Goal: Task Accomplishment & Management: Manage account settings

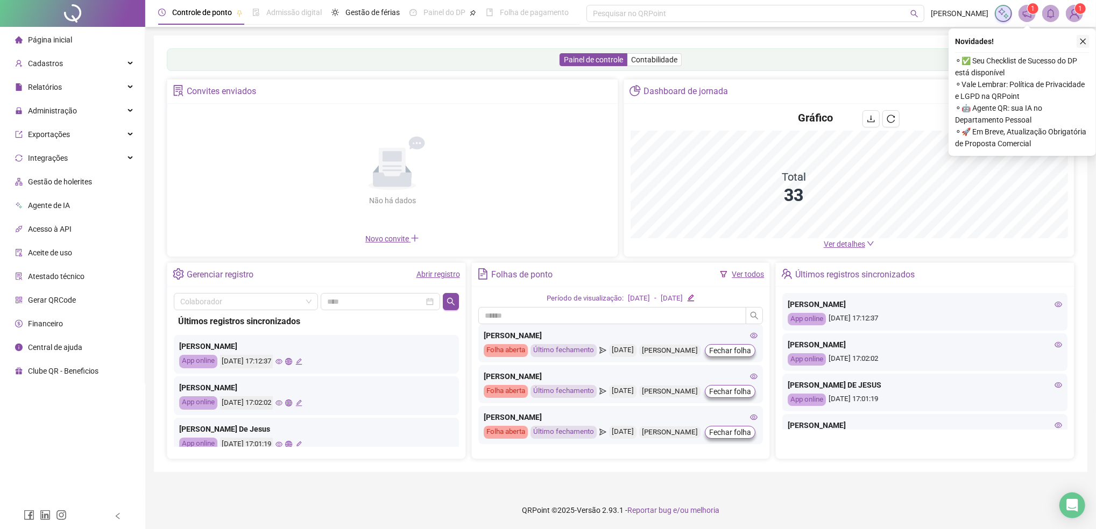
click at [1082, 42] on icon "close" at bounding box center [1083, 42] width 6 height 6
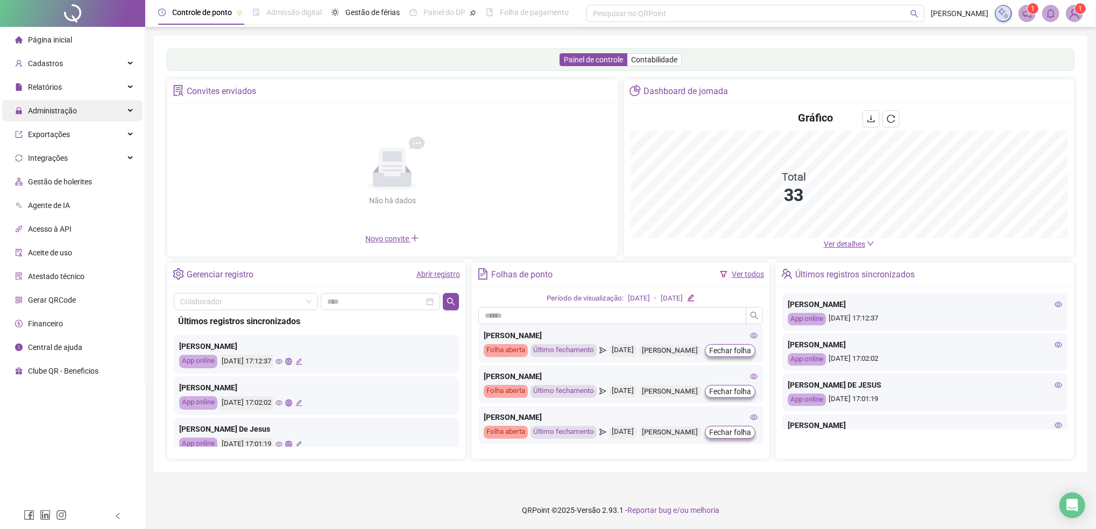
click at [68, 112] on span "Administração" at bounding box center [52, 111] width 49 height 9
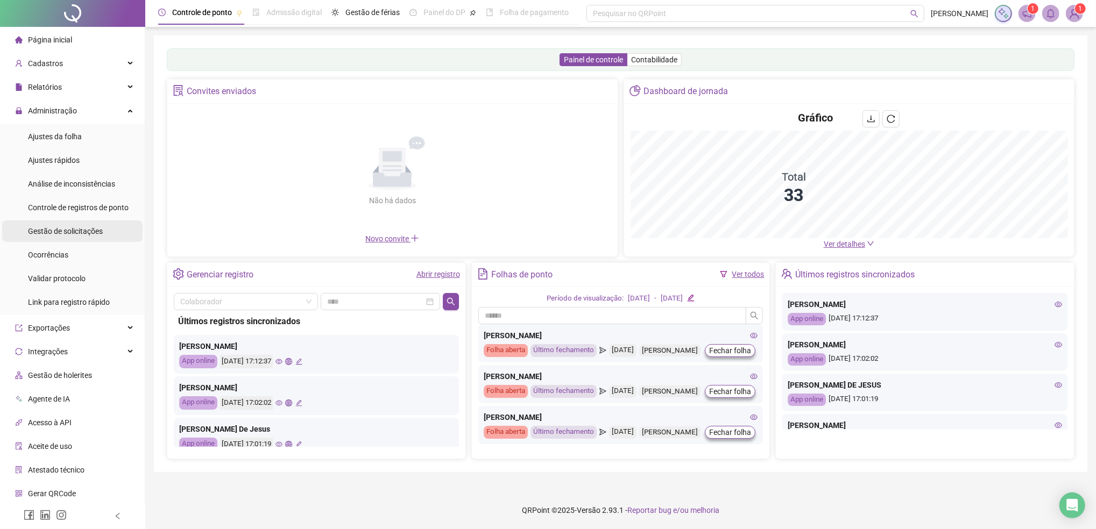
click at [56, 230] on span "Gestão de solicitações" at bounding box center [65, 231] width 75 height 9
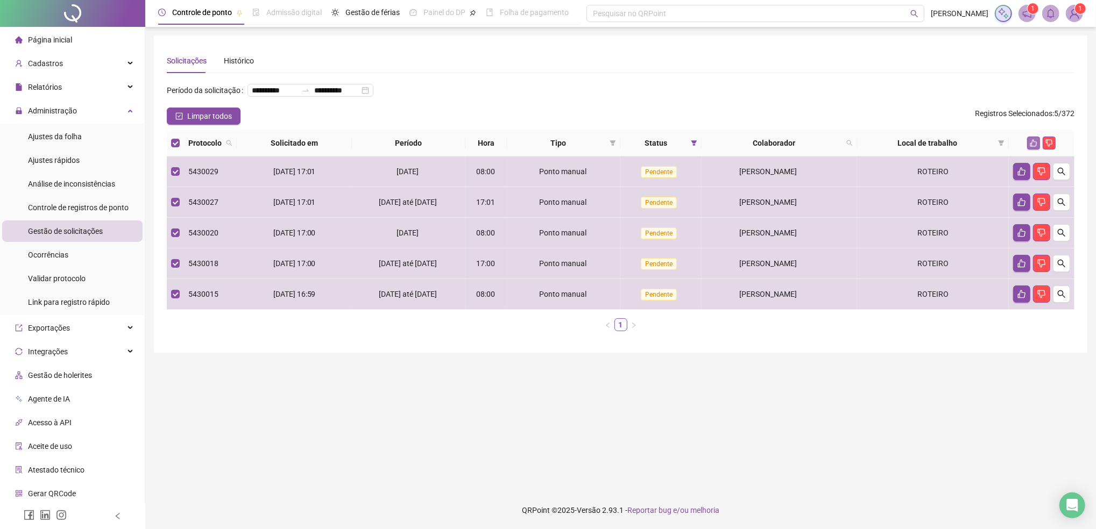
click at [1032, 147] on icon "like" at bounding box center [1034, 143] width 8 height 8
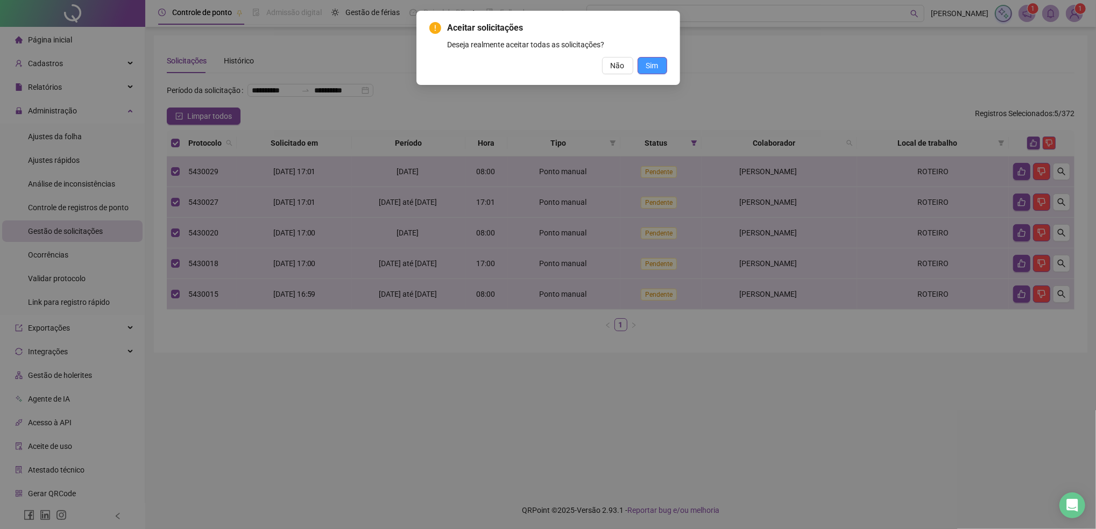
click at [654, 65] on span "Sim" at bounding box center [652, 66] width 12 height 12
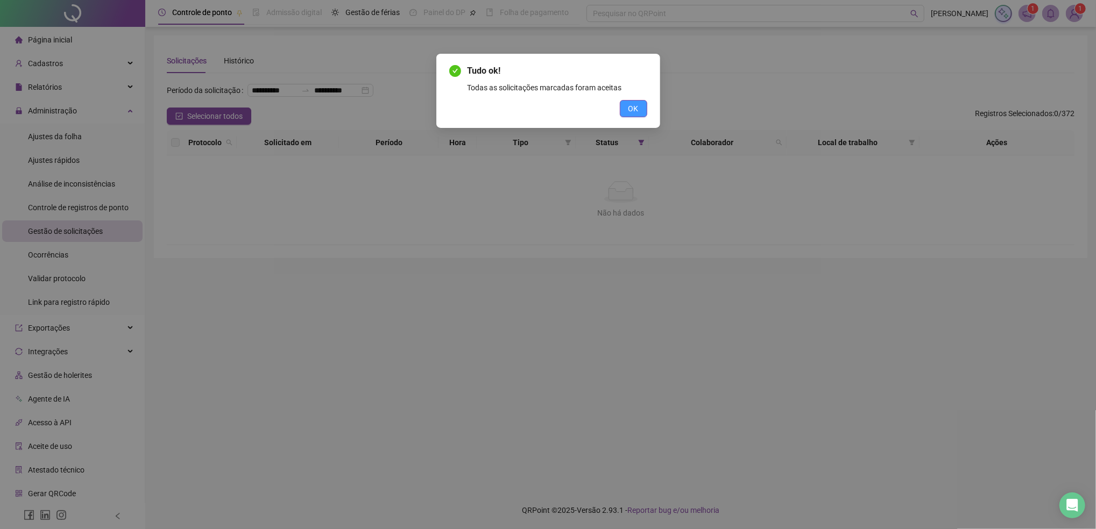
click at [626, 109] on button "OK" at bounding box center [633, 108] width 27 height 17
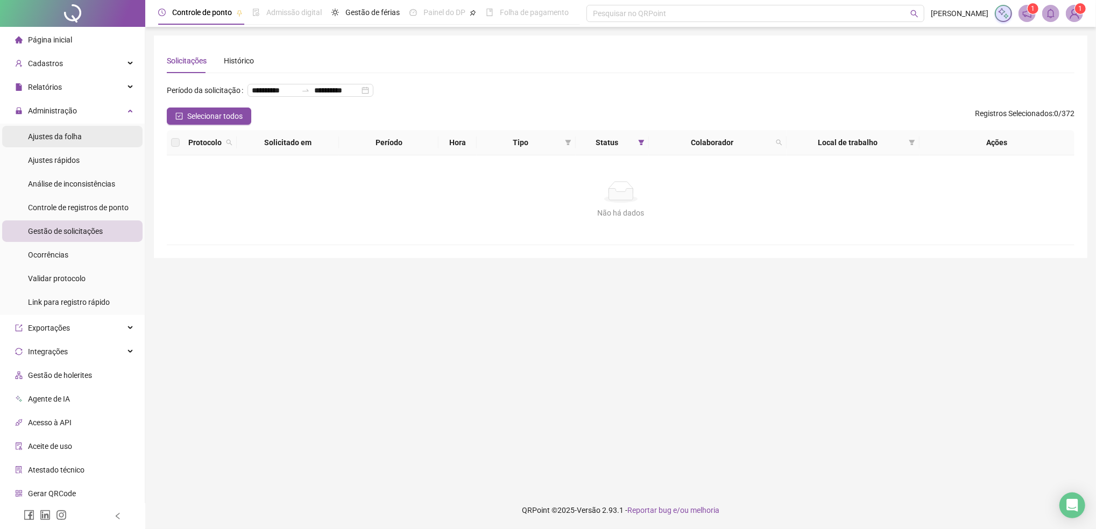
click at [66, 135] on span "Ajustes da folha" at bounding box center [55, 136] width 54 height 9
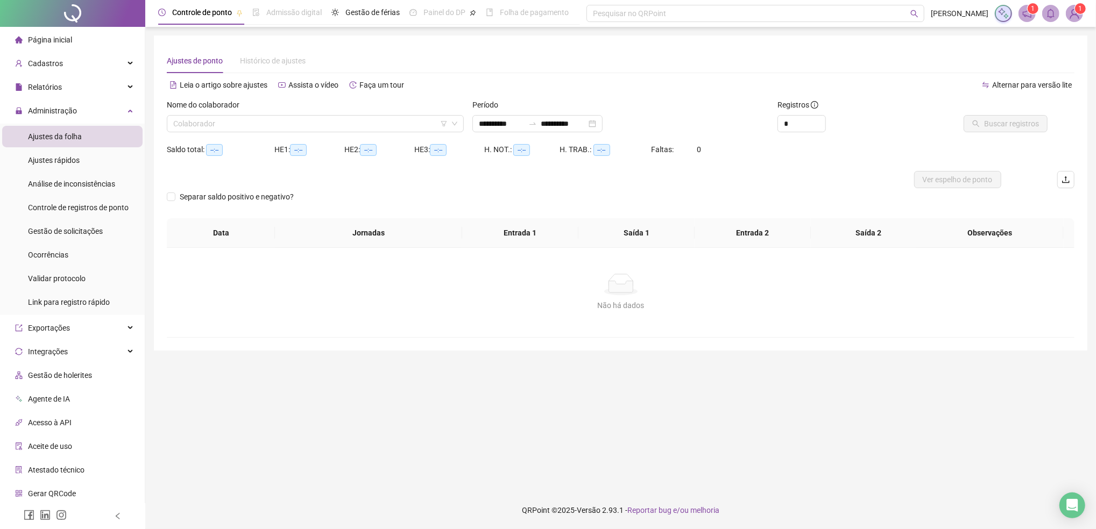
type input "**********"
click at [244, 123] on input "search" at bounding box center [310, 124] width 274 height 16
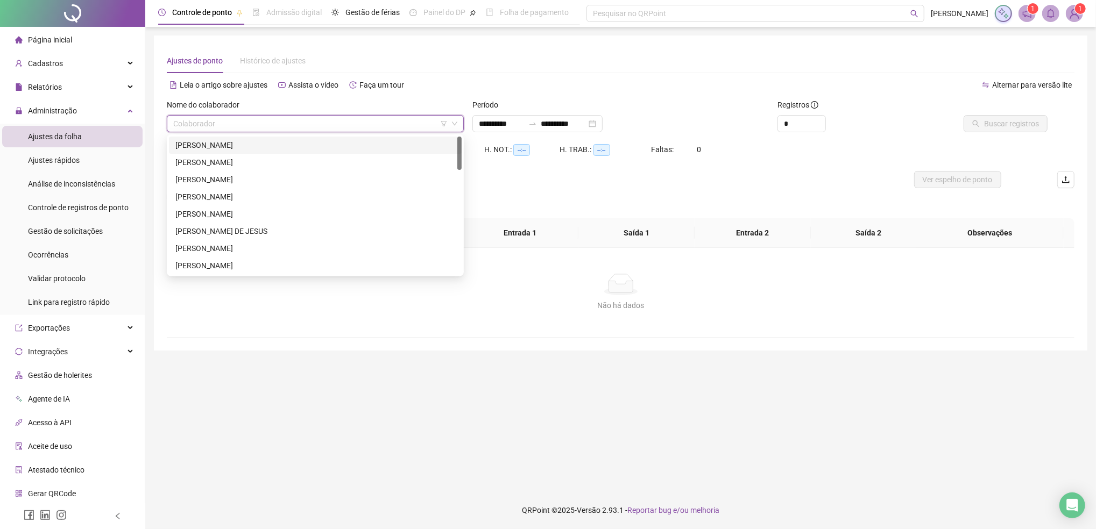
click at [235, 149] on div "[PERSON_NAME]" at bounding box center [315, 145] width 280 height 12
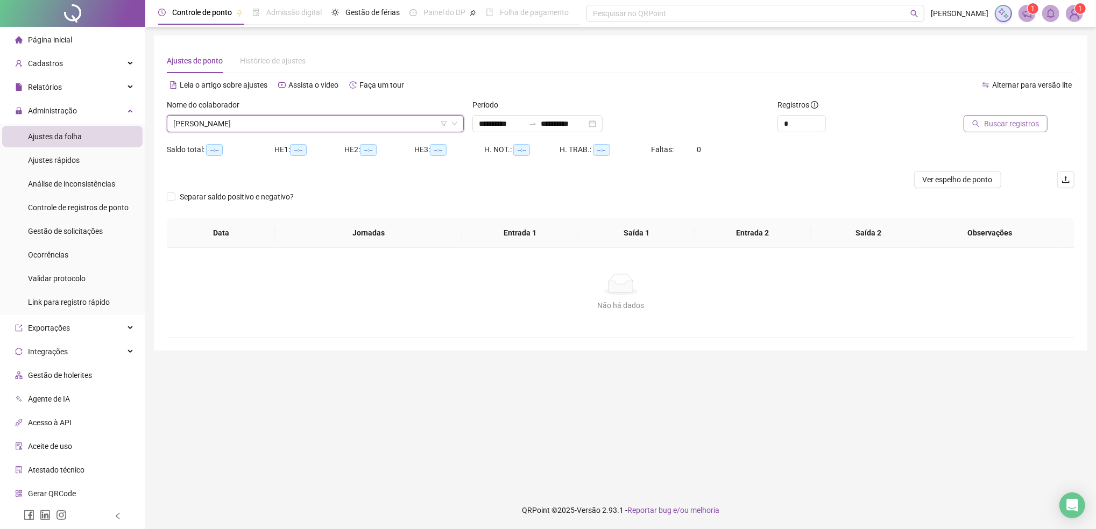
click at [1015, 125] on span "Buscar registros" at bounding box center [1011, 124] width 55 height 12
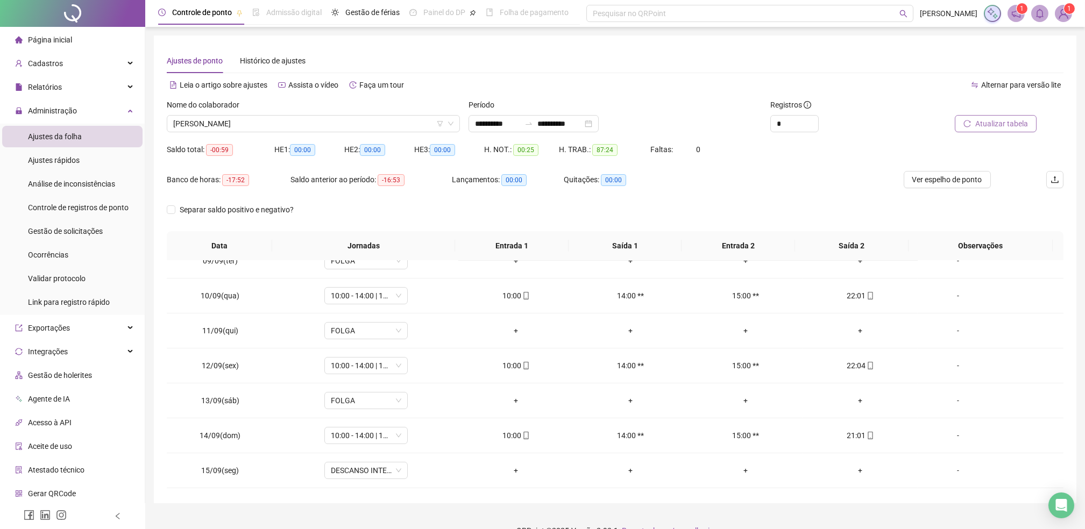
scroll to position [358, 0]
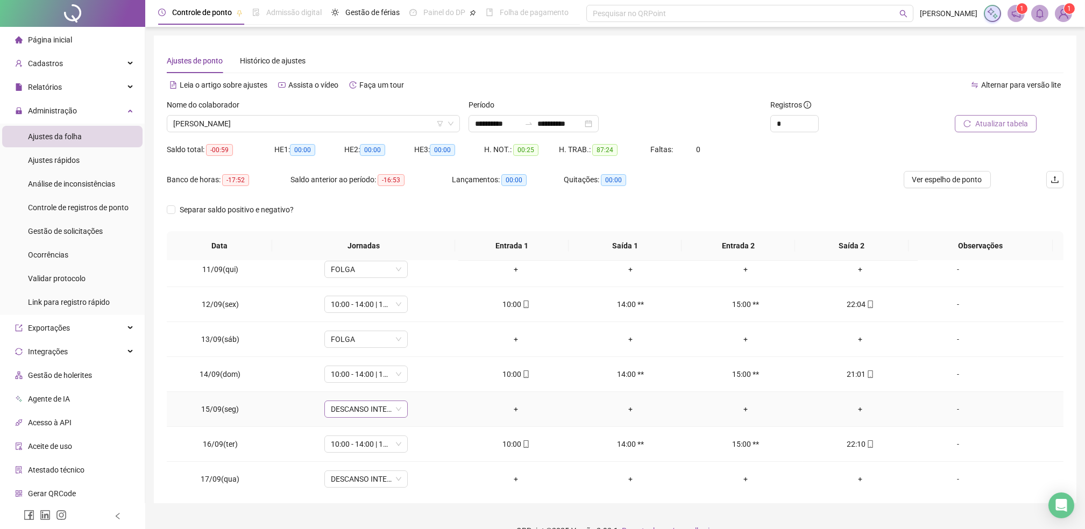
click at [355, 409] on span "DESCANSO INTER-JORNADA" at bounding box center [366, 409] width 70 height 16
type input "*"
click at [373, 385] on div "Folga compensatória" at bounding box center [372, 387] width 71 height 12
click at [408, 379] on span "Sim" at bounding box center [414, 382] width 12 height 12
click at [374, 480] on span "DESCANSO INTER-JORNADA" at bounding box center [366, 479] width 70 height 16
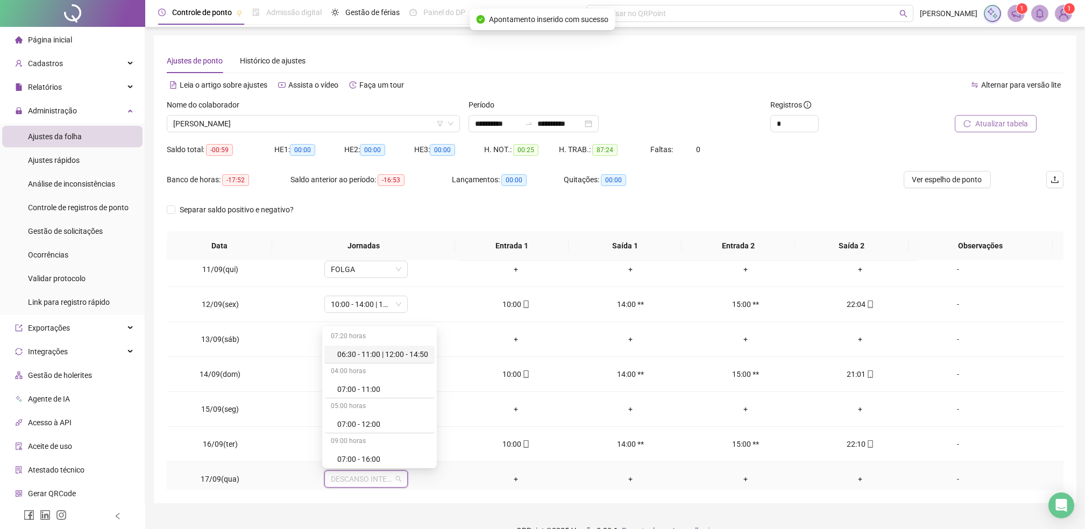
type input "*"
click at [372, 462] on div "Folga compensatória" at bounding box center [372, 457] width 71 height 12
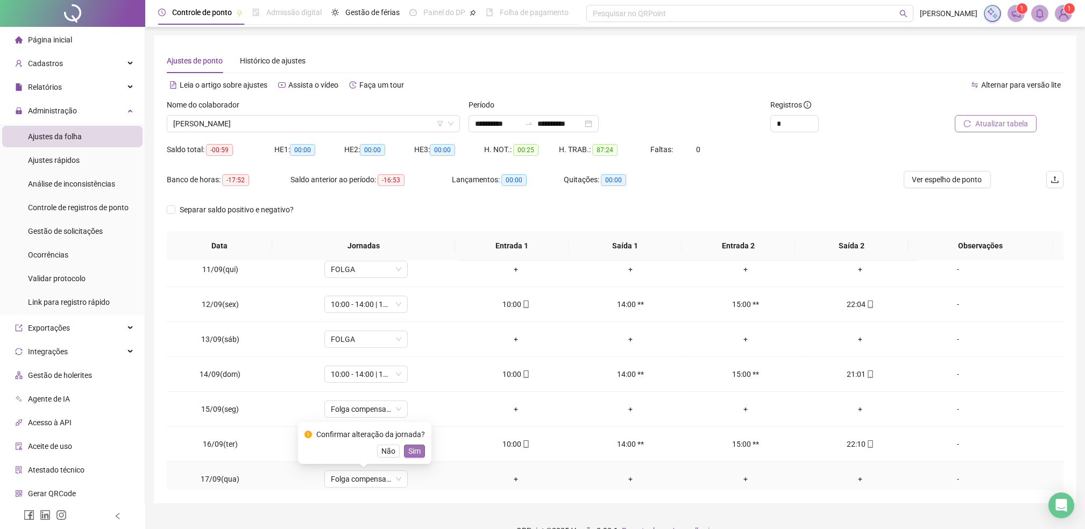
click at [408, 452] on span "Sim" at bounding box center [414, 452] width 12 height 12
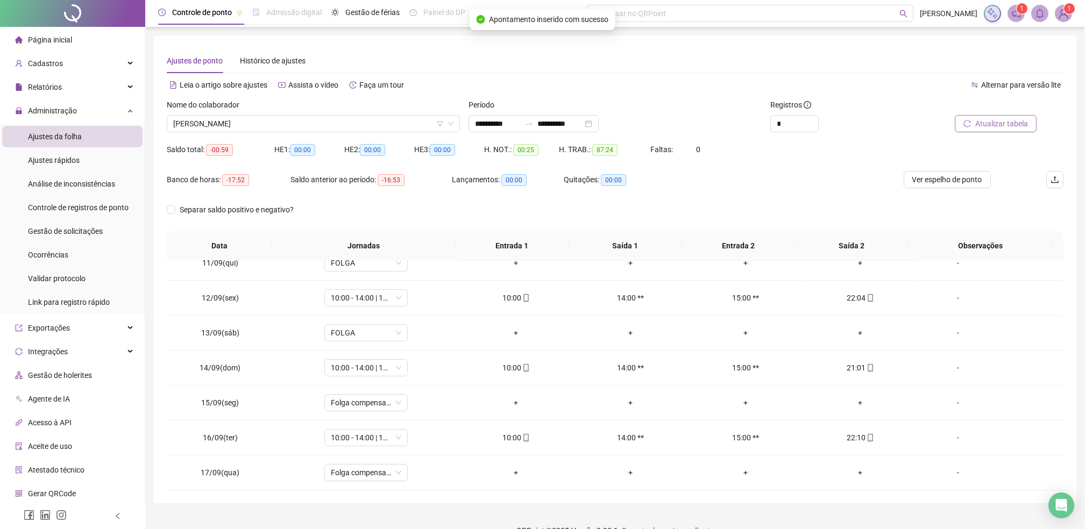
click at [995, 121] on span "Atualizar tabela" at bounding box center [1001, 124] width 53 height 12
click at [360, 403] on span "FOLGA COMPENSATÓRIA" at bounding box center [366, 403] width 70 height 16
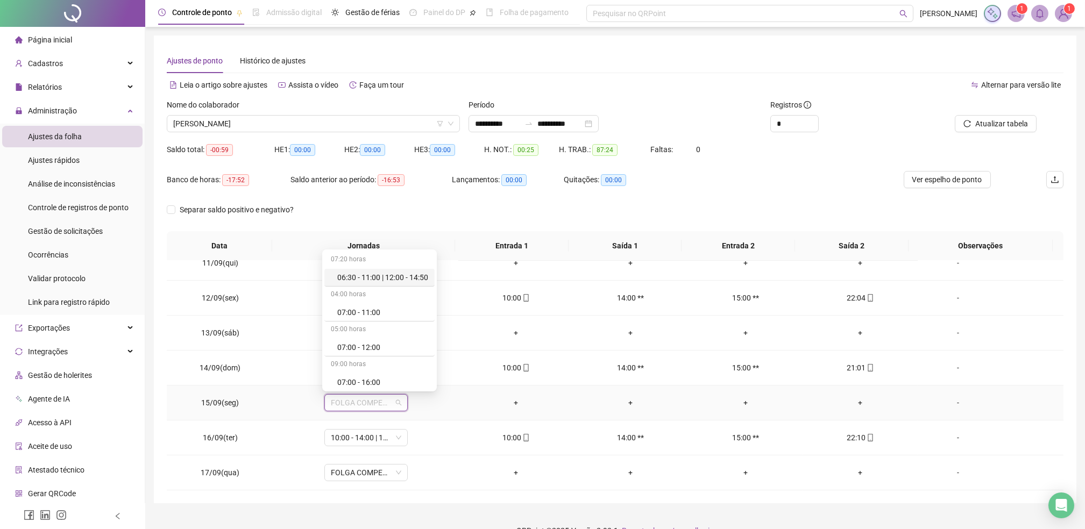
type input "*"
click at [349, 345] on div "Folga" at bounding box center [372, 346] width 71 height 12
click at [412, 377] on span "Sim" at bounding box center [414, 375] width 12 height 12
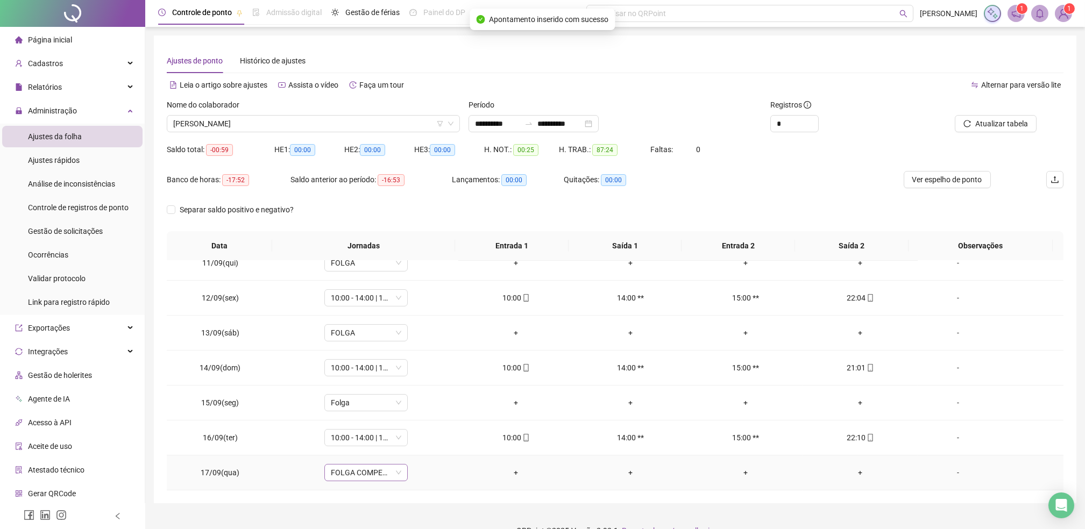
click at [369, 476] on span "FOLGA COMPENSATÓRIA" at bounding box center [366, 473] width 70 height 16
type input "*"
click at [351, 414] on div "Folga" at bounding box center [372, 415] width 71 height 12
click at [409, 446] on span "Sim" at bounding box center [414, 445] width 12 height 12
click at [992, 122] on span "Atualizar tabela" at bounding box center [1001, 124] width 53 height 12
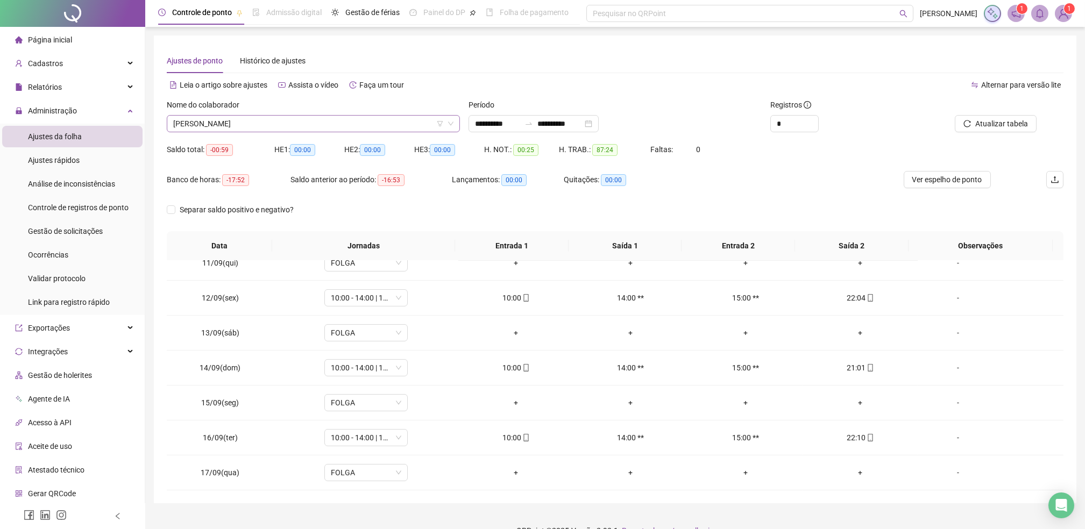
click at [257, 123] on span "[PERSON_NAME]" at bounding box center [313, 124] width 280 height 16
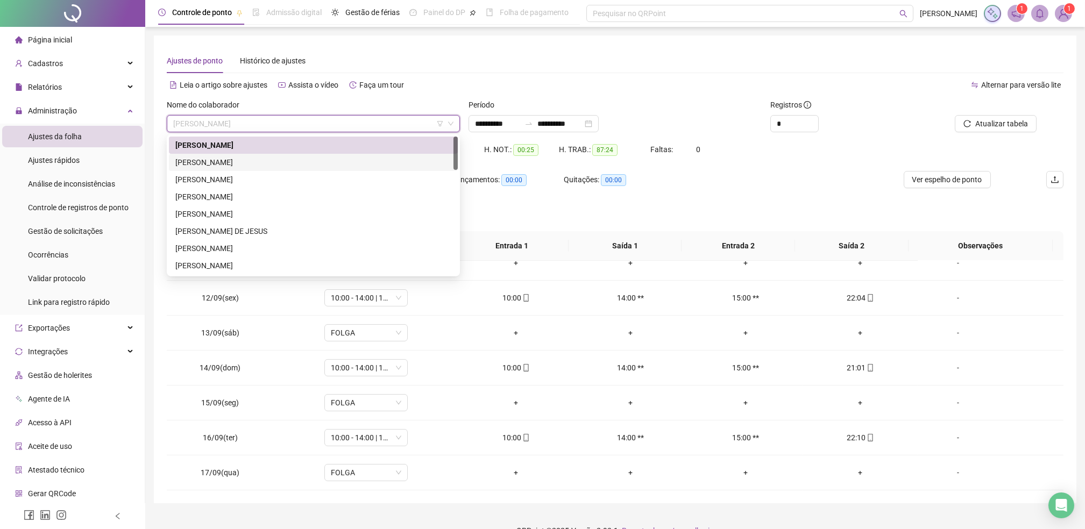
click at [243, 161] on div "[PERSON_NAME]" at bounding box center [313, 163] width 276 height 12
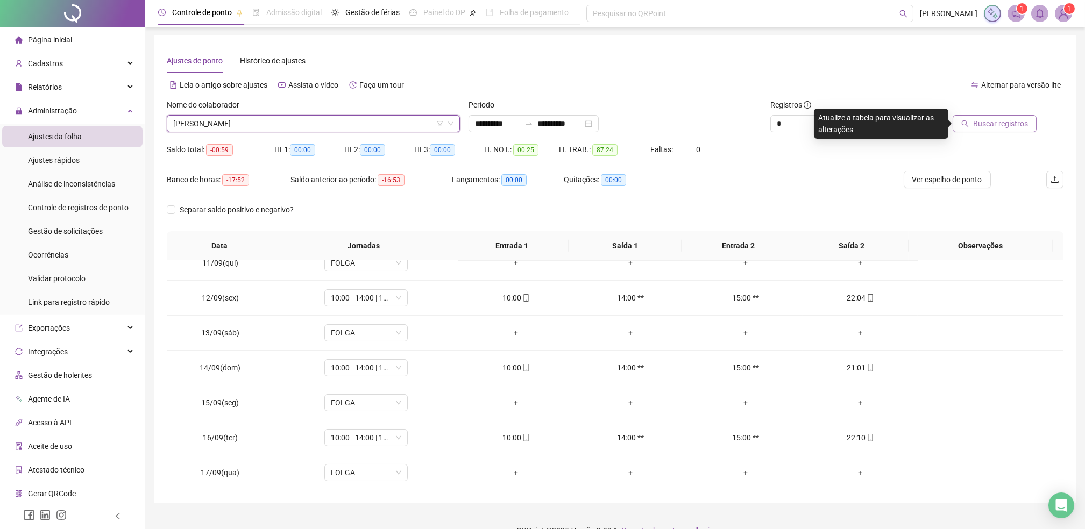
click at [988, 118] on span "Buscar registros" at bounding box center [1000, 124] width 55 height 12
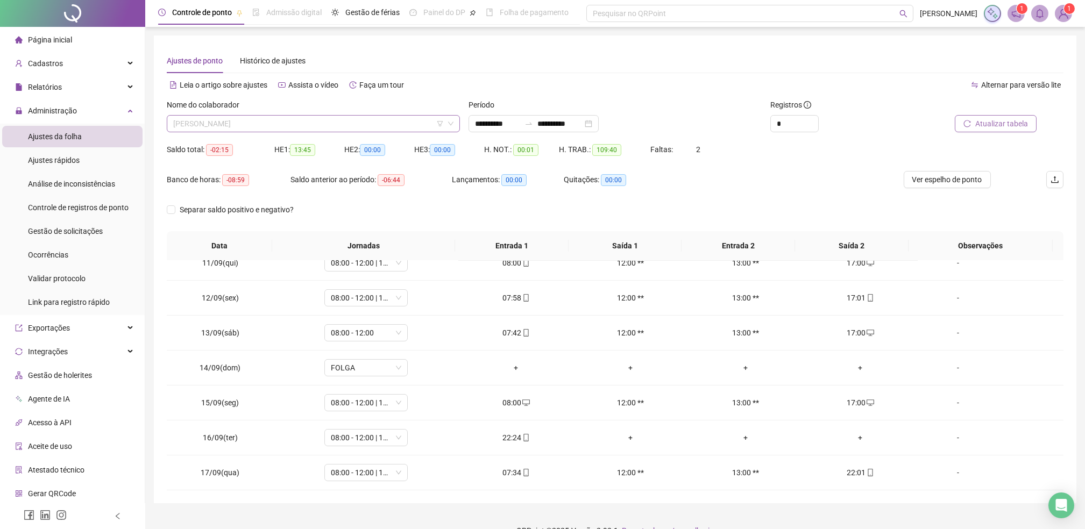
click at [236, 123] on span "[PERSON_NAME]" at bounding box center [313, 124] width 280 height 16
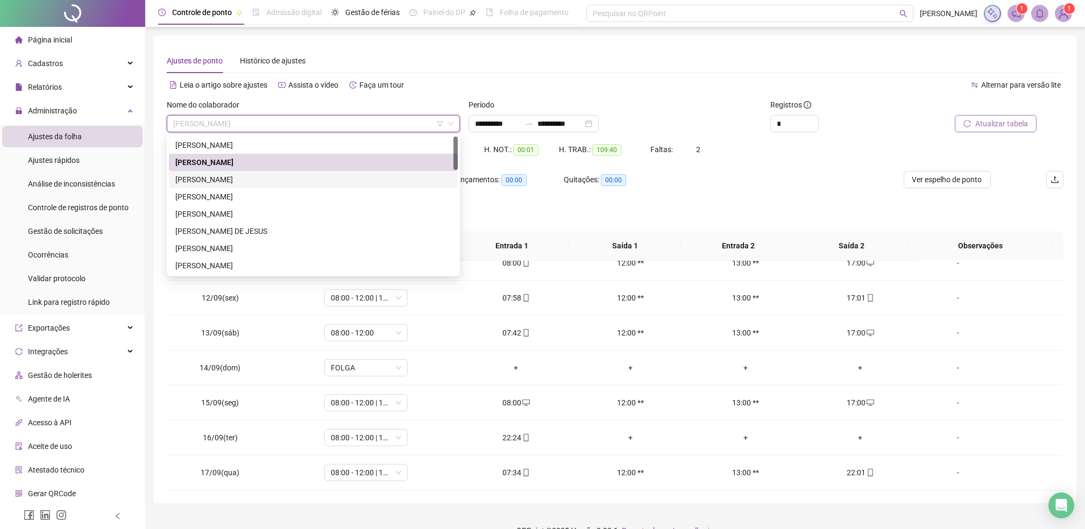
click at [213, 180] on div "[PERSON_NAME]" at bounding box center [313, 180] width 276 height 12
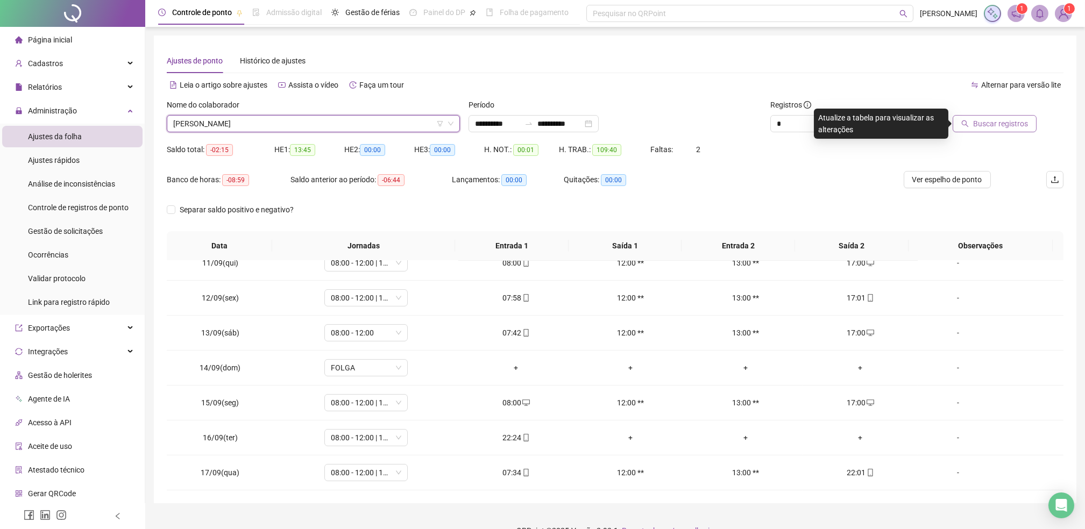
click at [990, 121] on span "Buscar registros" at bounding box center [1000, 124] width 55 height 12
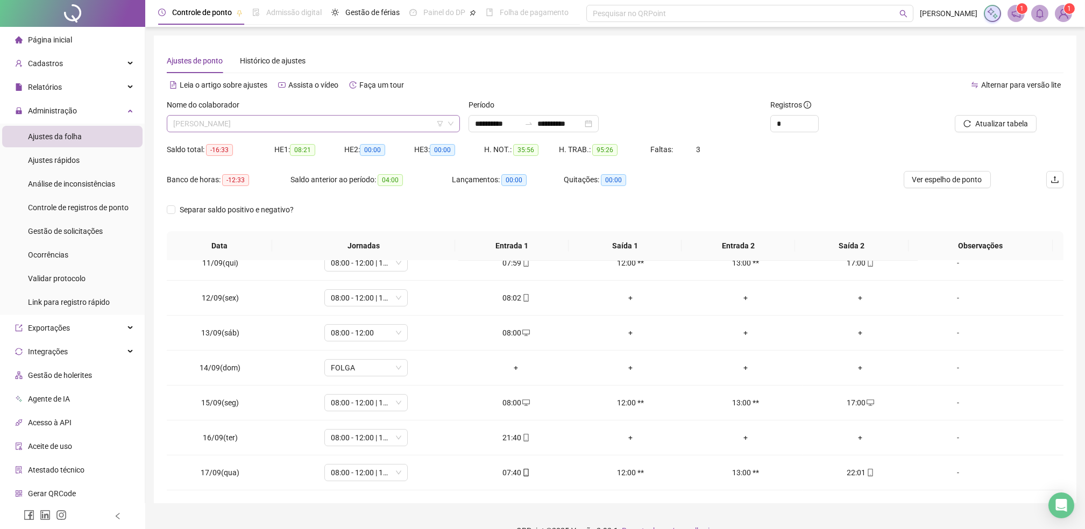
click at [239, 122] on span "[PERSON_NAME]" at bounding box center [313, 124] width 280 height 16
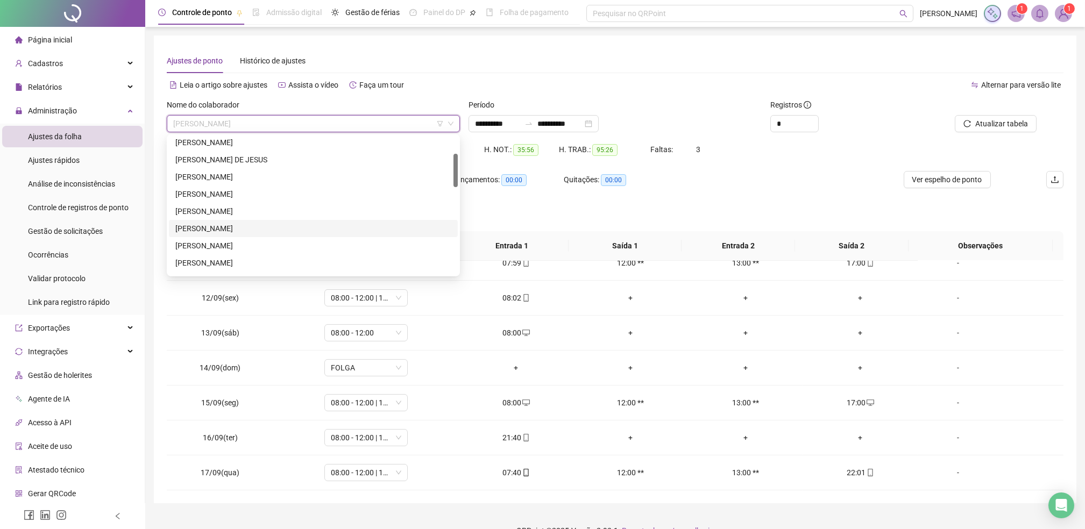
scroll to position [143, 0]
click at [209, 229] on div "[PERSON_NAME]" at bounding box center [313, 226] width 276 height 12
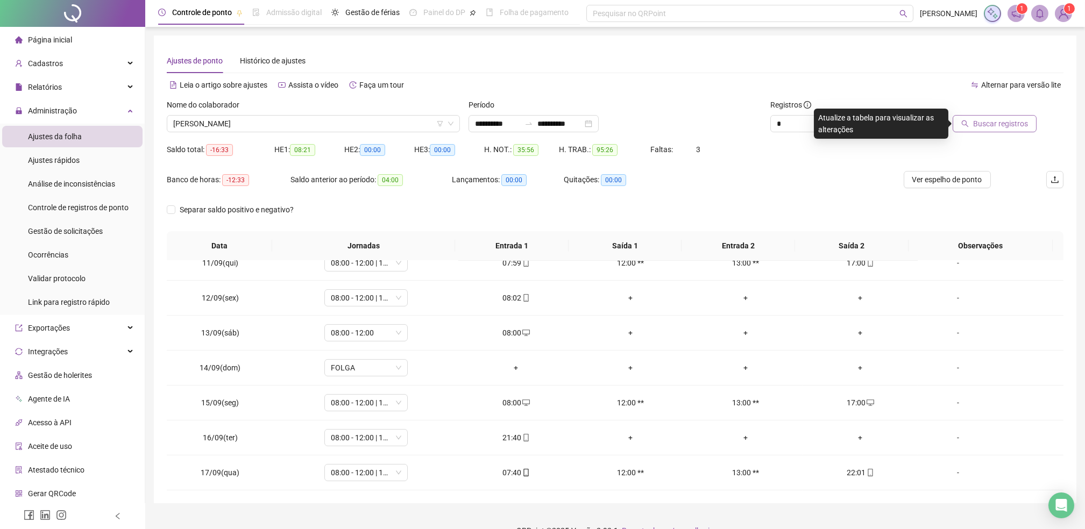
click at [997, 128] on span "Buscar registros" at bounding box center [1000, 124] width 55 height 12
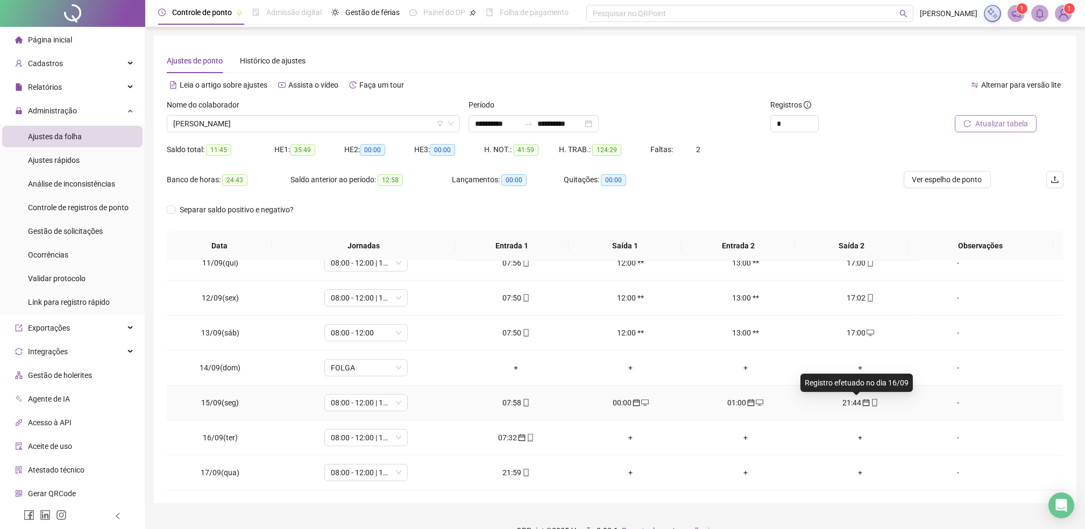
click at [862, 401] on icon "calendar" at bounding box center [866, 403] width 8 height 8
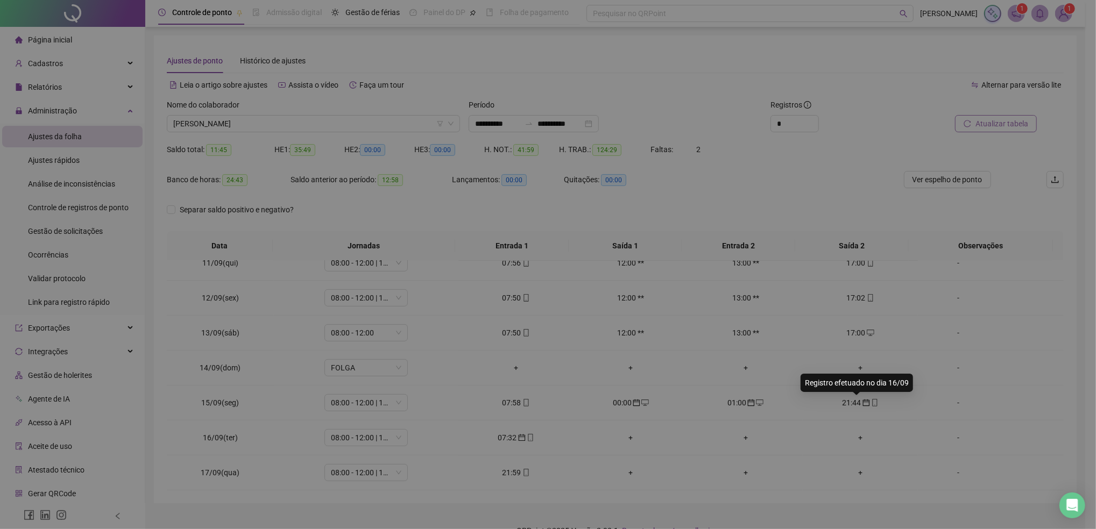
type input "**********"
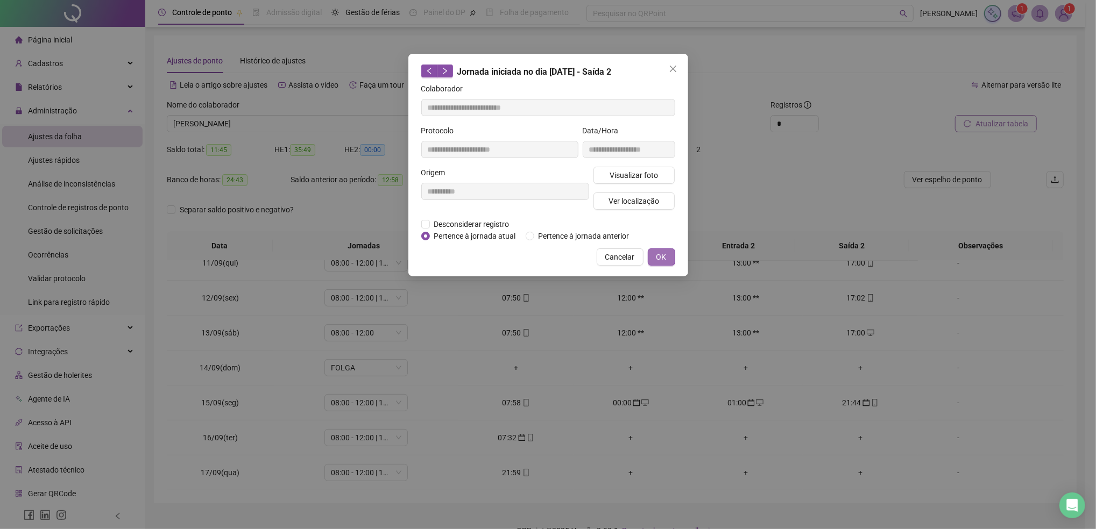
click at [664, 258] on span "OK" at bounding box center [661, 257] width 10 height 12
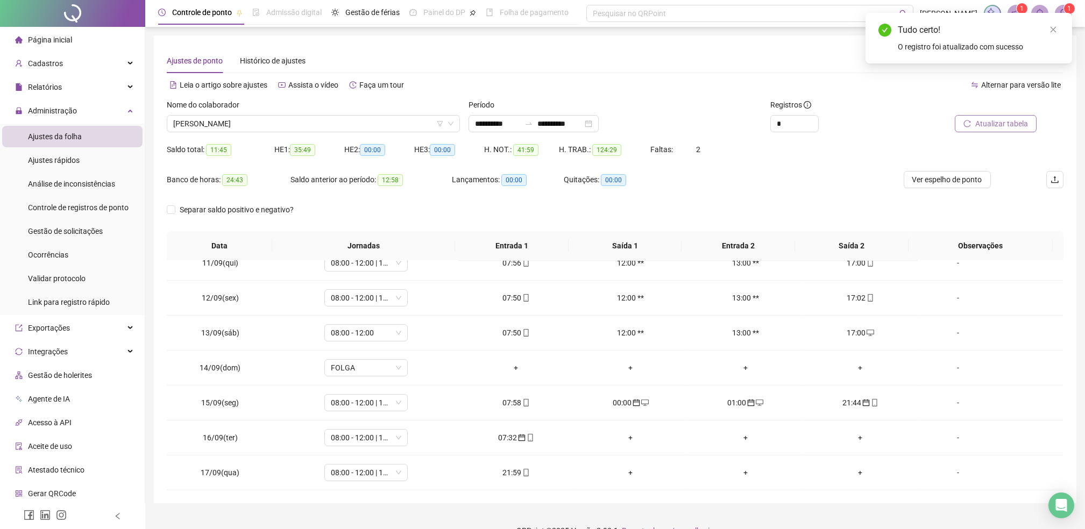
click at [1002, 125] on span "Atualizar tabela" at bounding box center [1001, 124] width 53 height 12
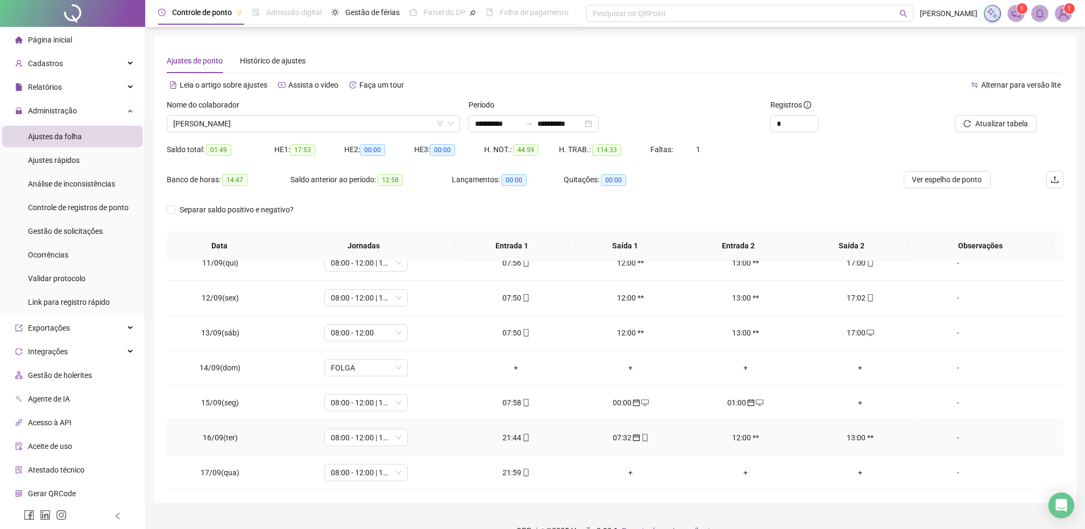
click at [619, 439] on div "07:32" at bounding box center [630, 438] width 97 height 12
type input "**********"
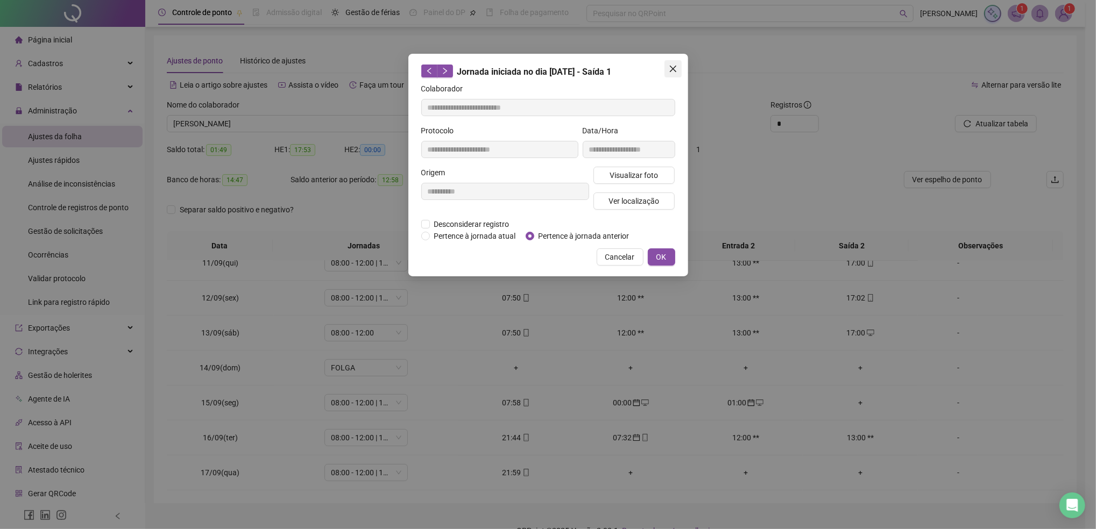
click at [673, 67] on icon "close" at bounding box center [673, 69] width 9 height 9
